Goal: Information Seeking & Learning: Learn about a topic

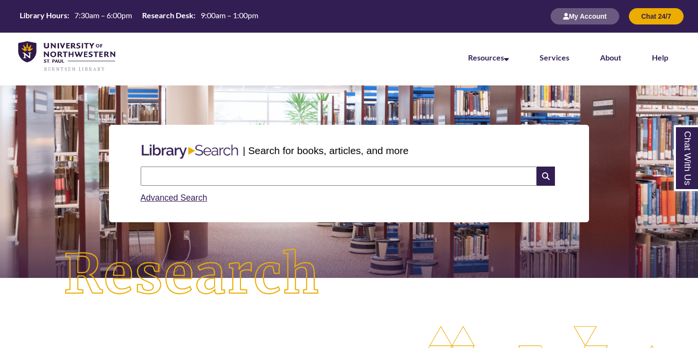
click at [195, 175] on input "text" at bounding box center [339, 176] width 396 height 19
type input "**********"
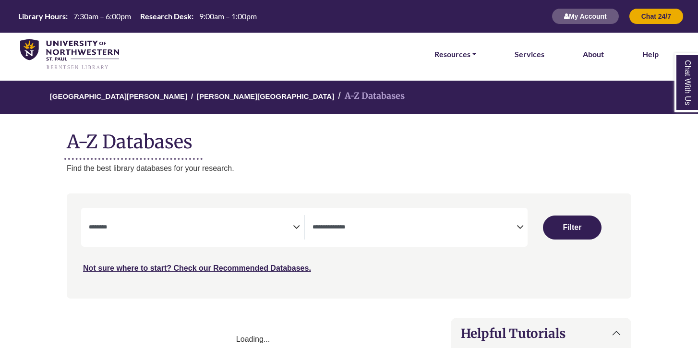
select select "Database Subject Filter"
select select "Database Types Filter"
select select "Database Subject Filter"
select select "Database Types Filter"
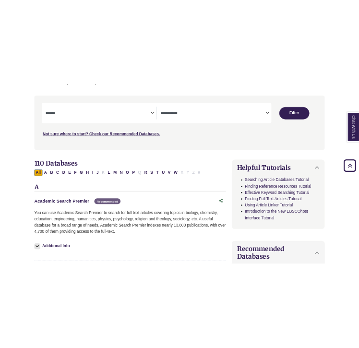
scroll to position [296, 0]
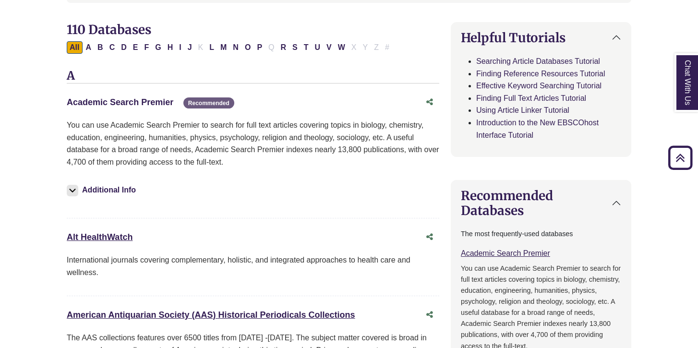
click at [135, 101] on link "Academic Search Premier This link opens in a new window" at bounding box center [120, 102] width 107 height 10
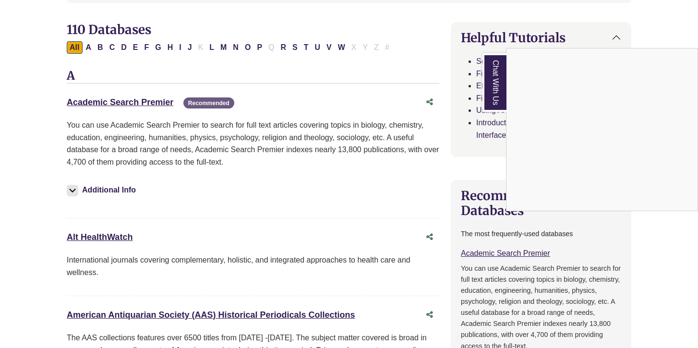
click at [627, 26] on div "Chat With Us" at bounding box center [349, 174] width 698 height 348
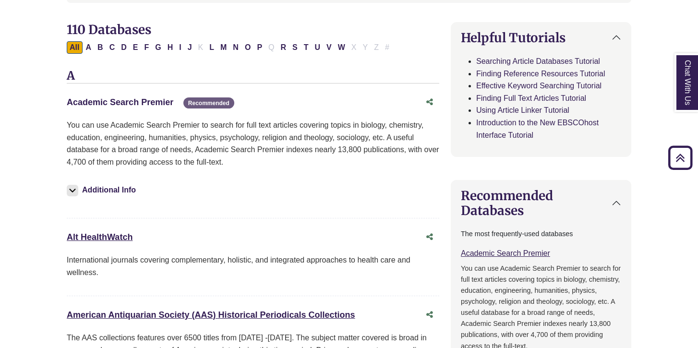
click at [118, 106] on link "Academic Search Premier This link opens in a new window" at bounding box center [120, 102] width 107 height 10
